Goal: Find specific page/section: Find specific page/section

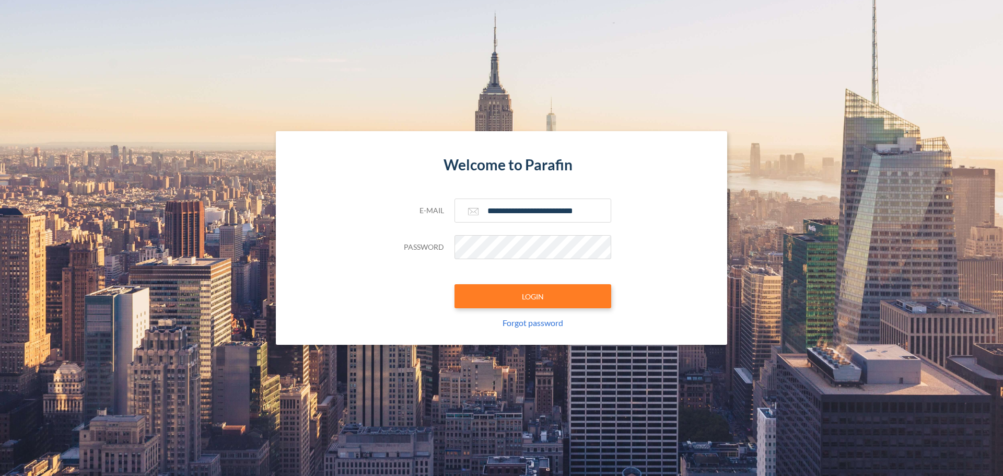
click at [537, 284] on div "**********" at bounding box center [501, 272] width 219 height 146
click at [536, 292] on button "LOGIN" at bounding box center [533, 296] width 157 height 24
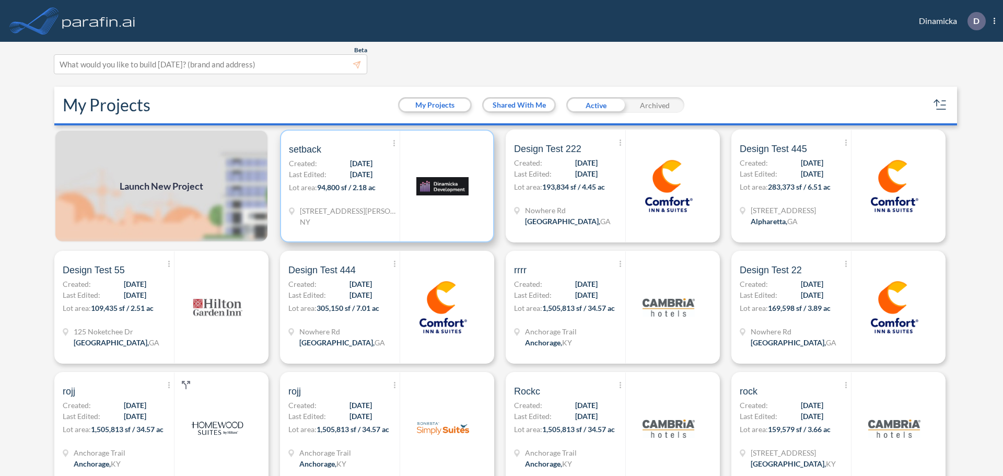
click at [400, 198] on div at bounding box center [443, 186] width 86 height 111
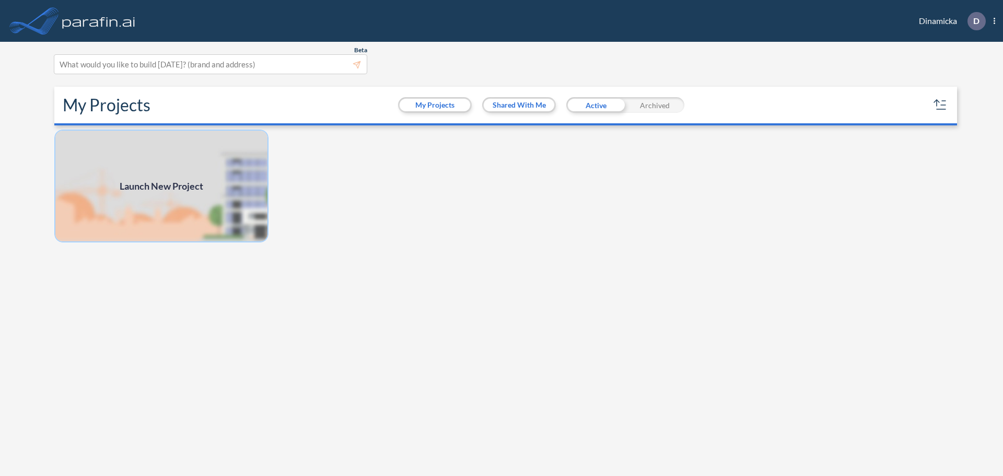
click at [181, 169] on img at bounding box center [161, 186] width 214 height 113
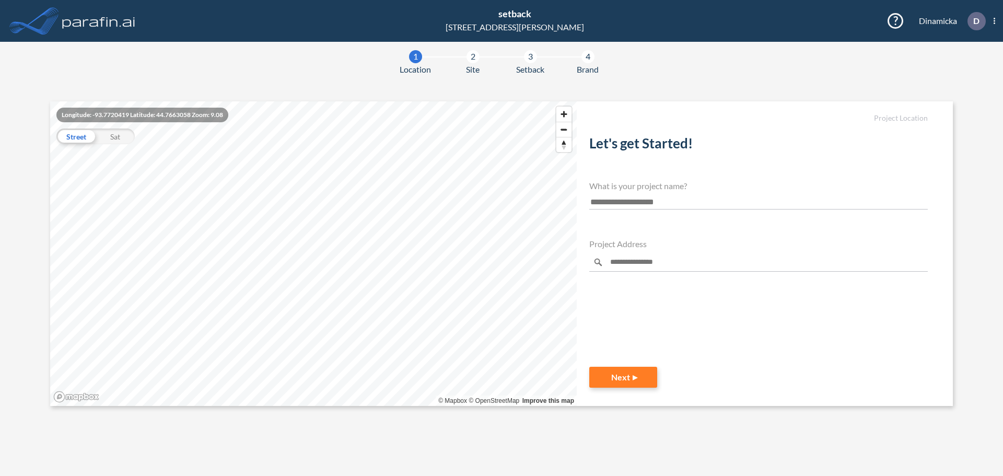
click at [486, 84] on section "1 Location 2 Site 3 Setback 4 Brand Longitude: -93.7720419 Latitude: 44.7663058…" at bounding box center [501, 259] width 1003 height 434
click at [851, 66] on section "1 Location 2 Site 3 Setback 4 Brand Longitude: -93.8592123 Latitude: 44.6165645…" at bounding box center [501, 259] width 1003 height 434
click at [109, 16] on img at bounding box center [98, 20] width 77 height 21
